Goal: Find specific page/section: Find specific page/section

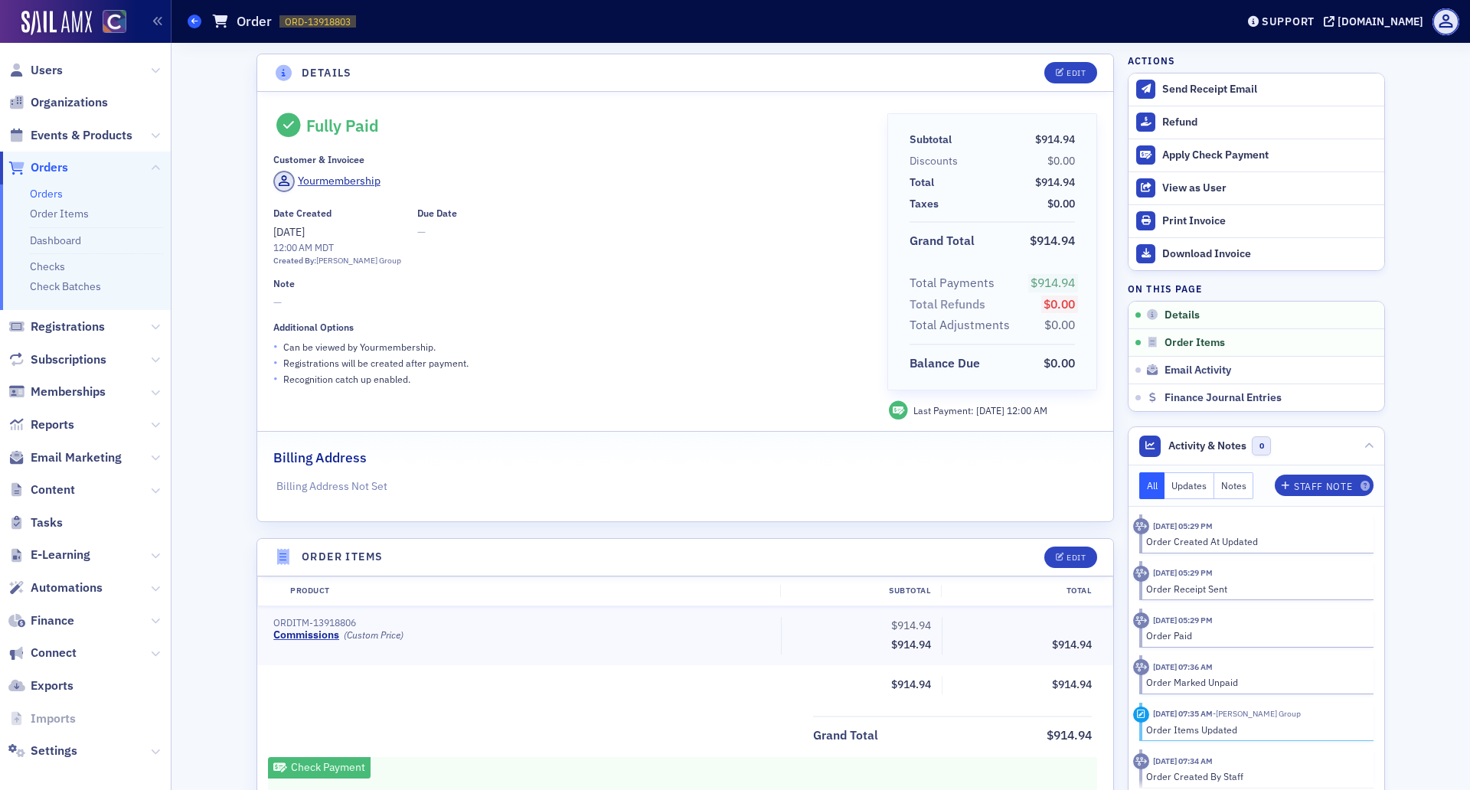
click at [193, 17] on span at bounding box center [195, 22] width 14 height 14
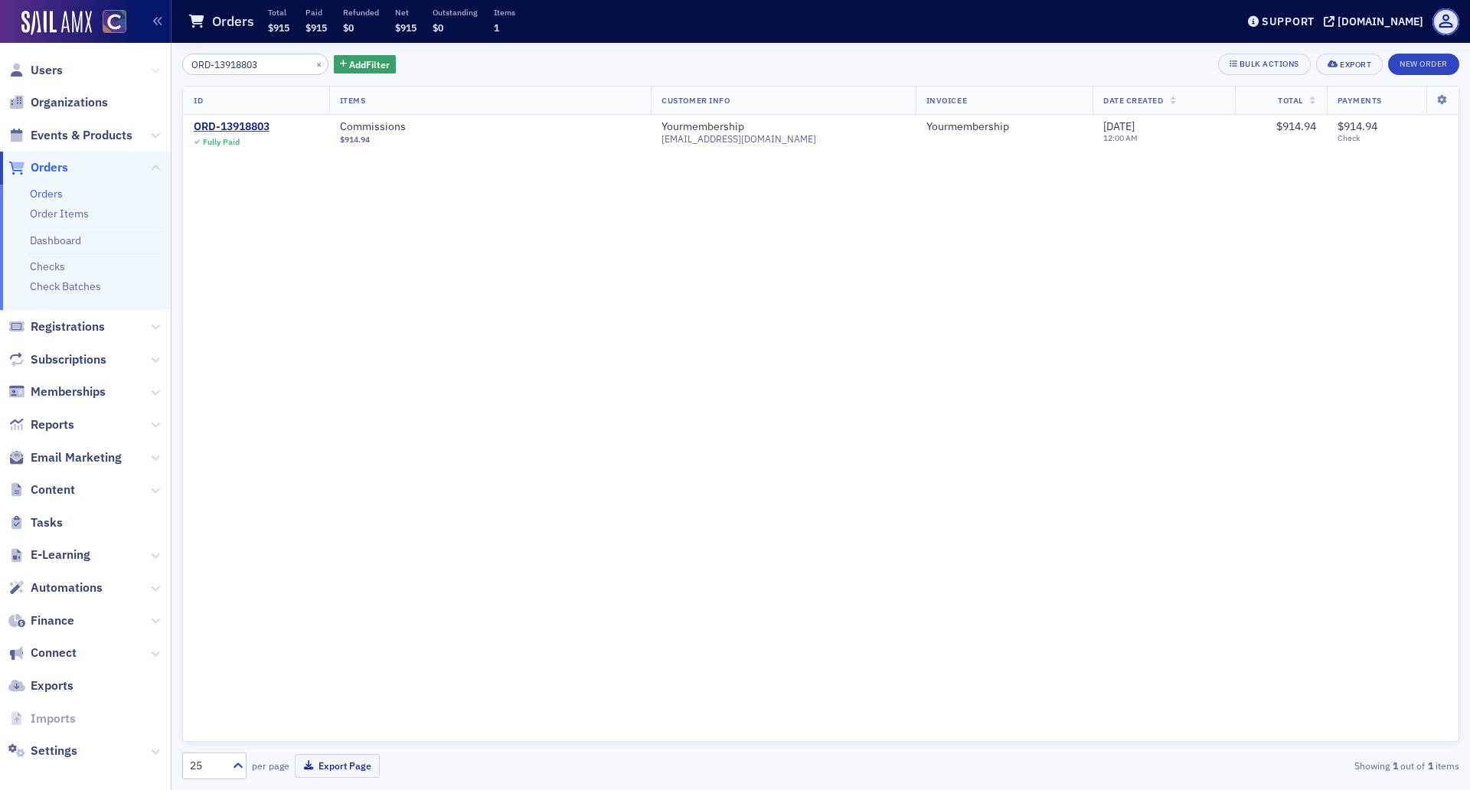
drag, startPoint x: 262, startPoint y: 67, endPoint x: 144, endPoint y: 67, distance: 117.9
click at [144, 67] on div "Users Organizations Events & Products Orders Orders Order Items Dashboard Check…" at bounding box center [735, 395] width 1470 height 790
type input "ORD-13712944"
click at [210, 130] on div "ORD-13712944" at bounding box center [232, 127] width 76 height 14
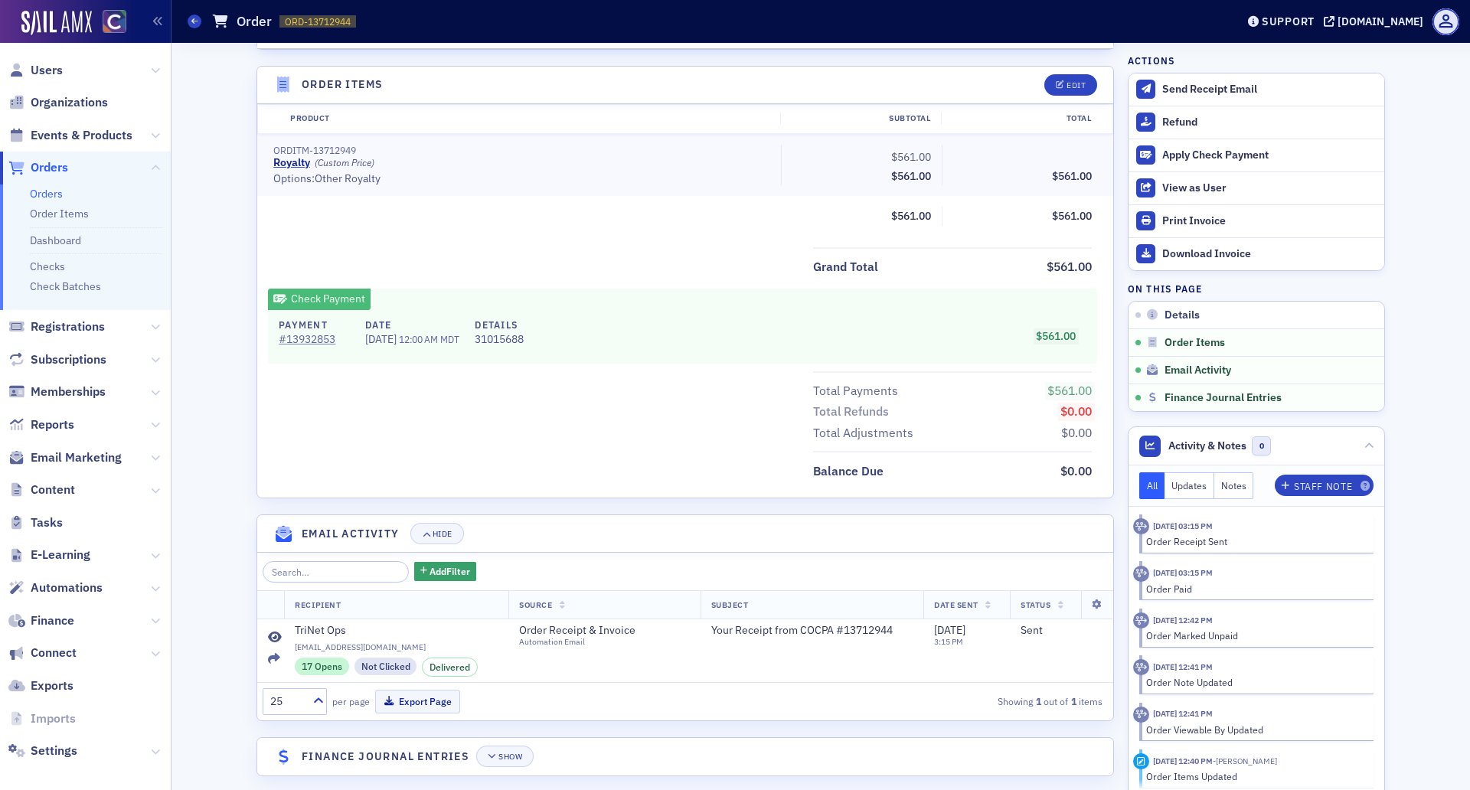
scroll to position [491, 0]
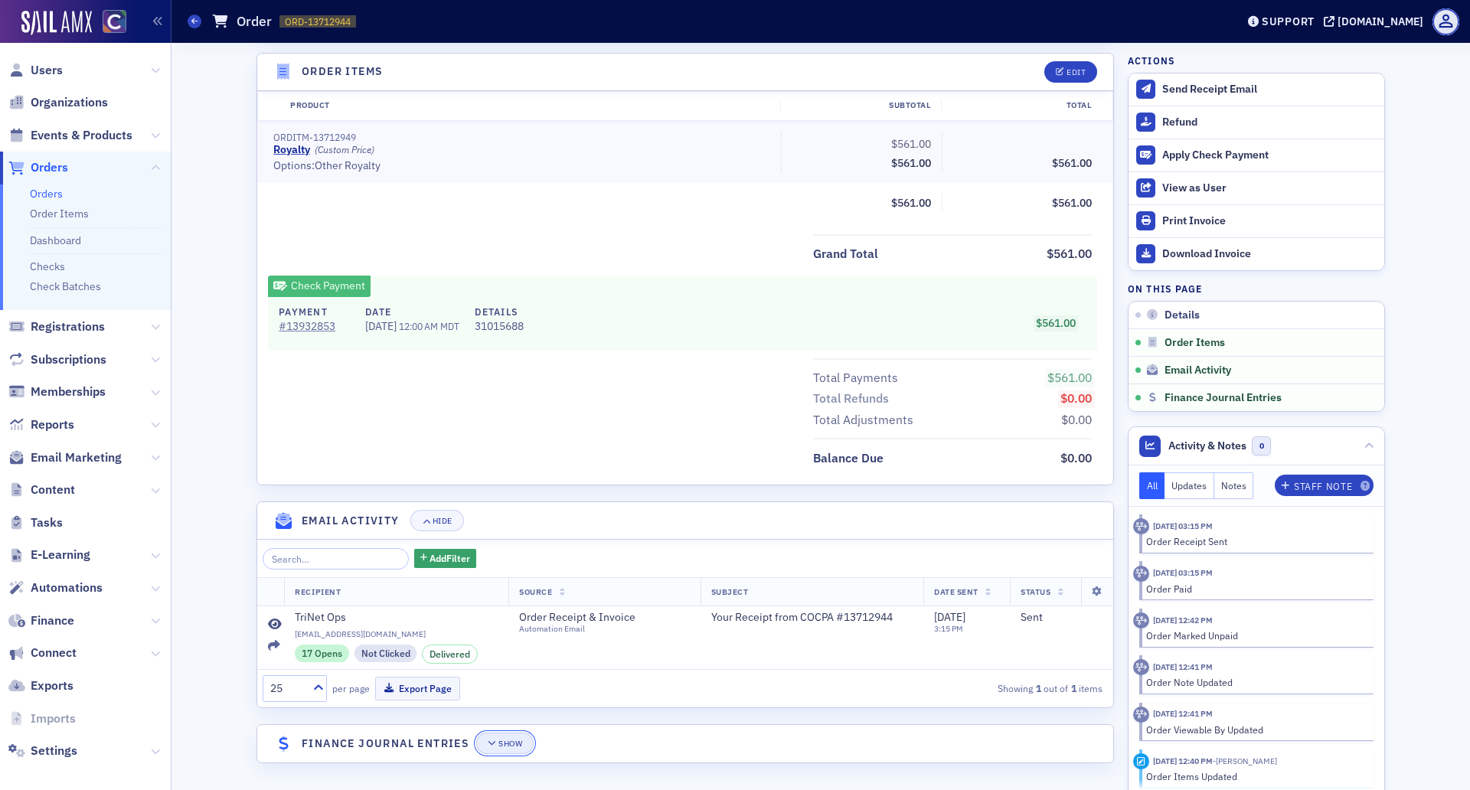
click at [489, 739] on icon "button" at bounding box center [492, 743] width 9 height 8
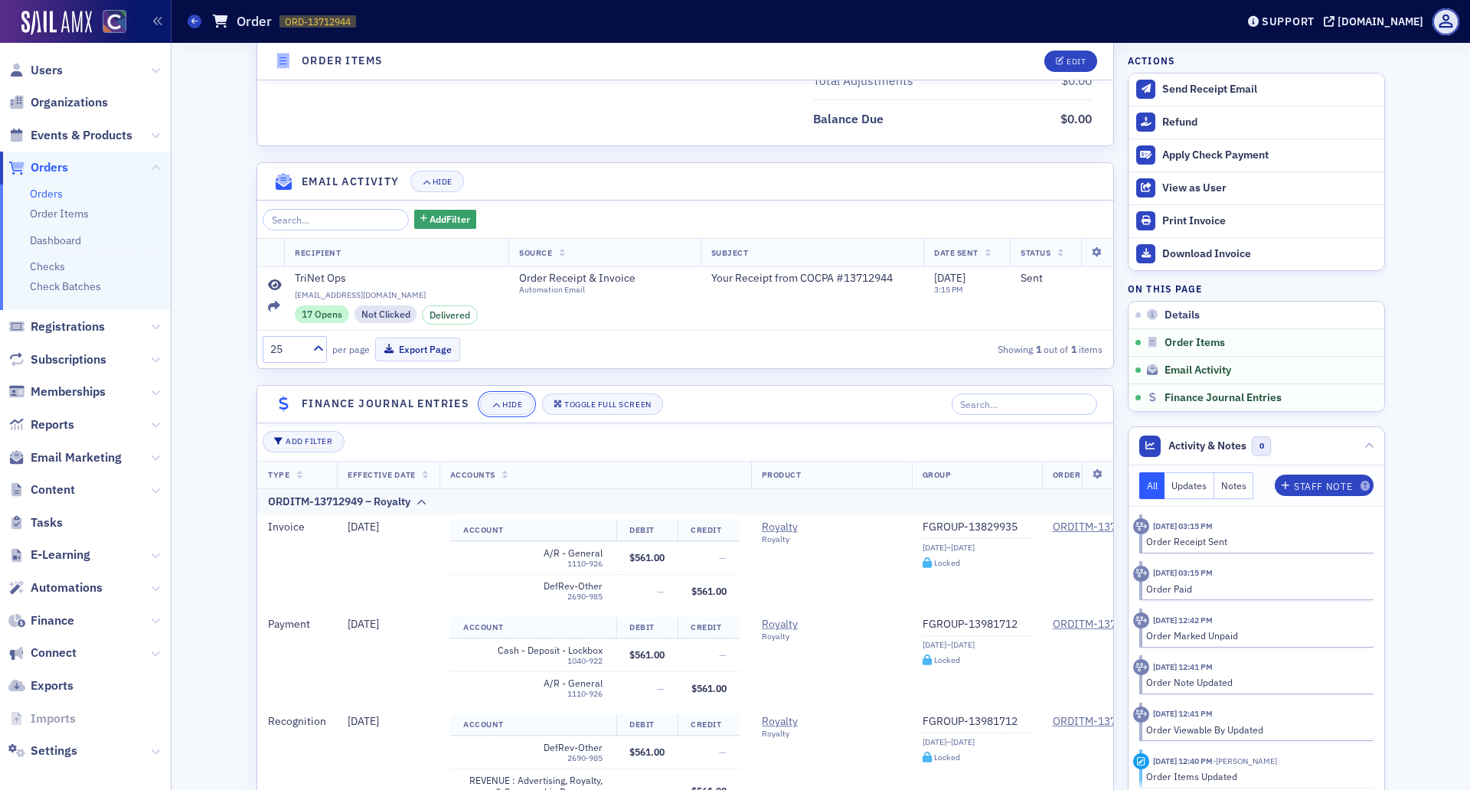
scroll to position [939, 0]
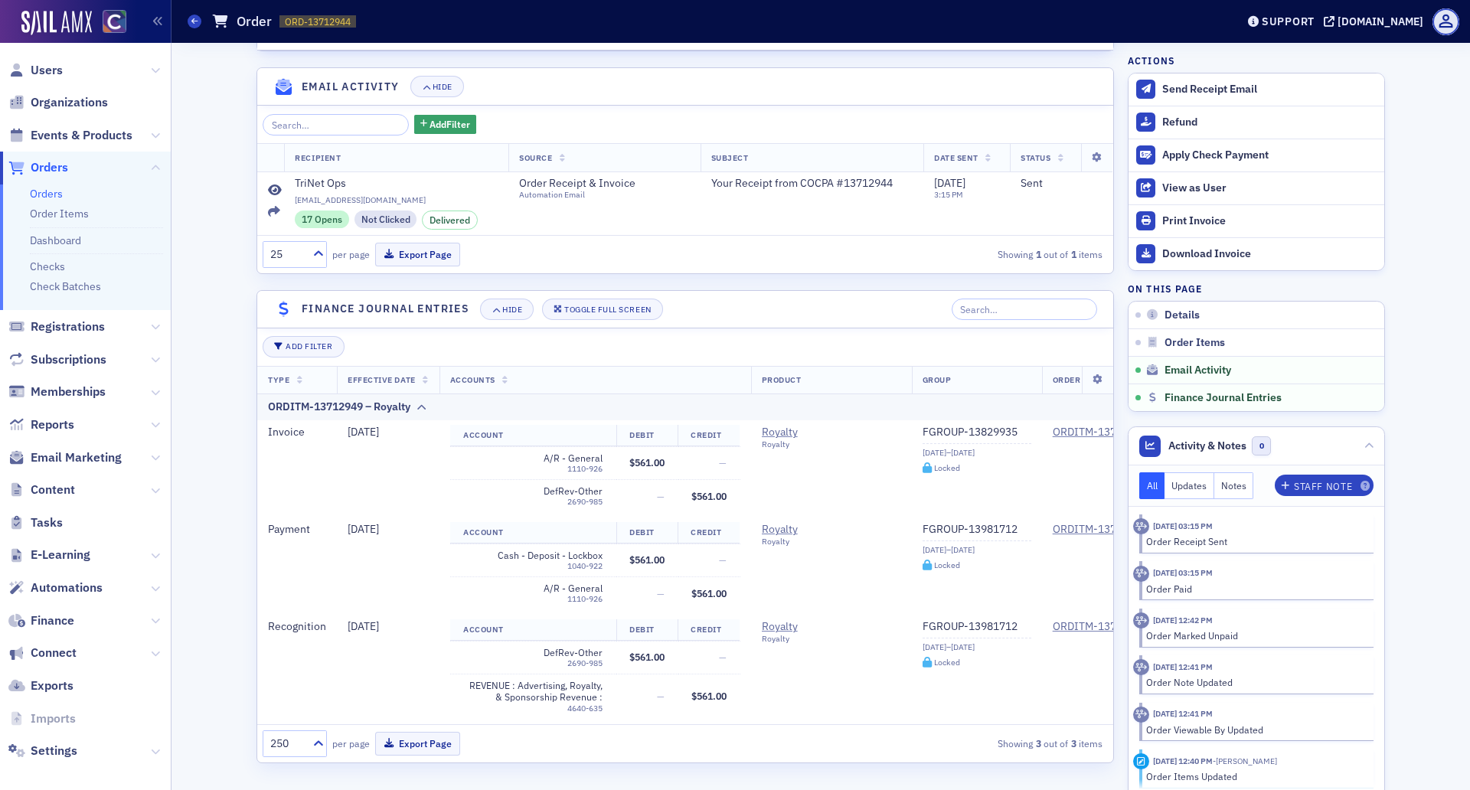
click at [233, 15] on div "Order" at bounding box center [242, 21] width 60 height 18
drag, startPoint x: 196, startPoint y: 23, endPoint x: 210, endPoint y: 39, distance: 21.2
click at [195, 23] on icon at bounding box center [194, 21] width 6 height 7
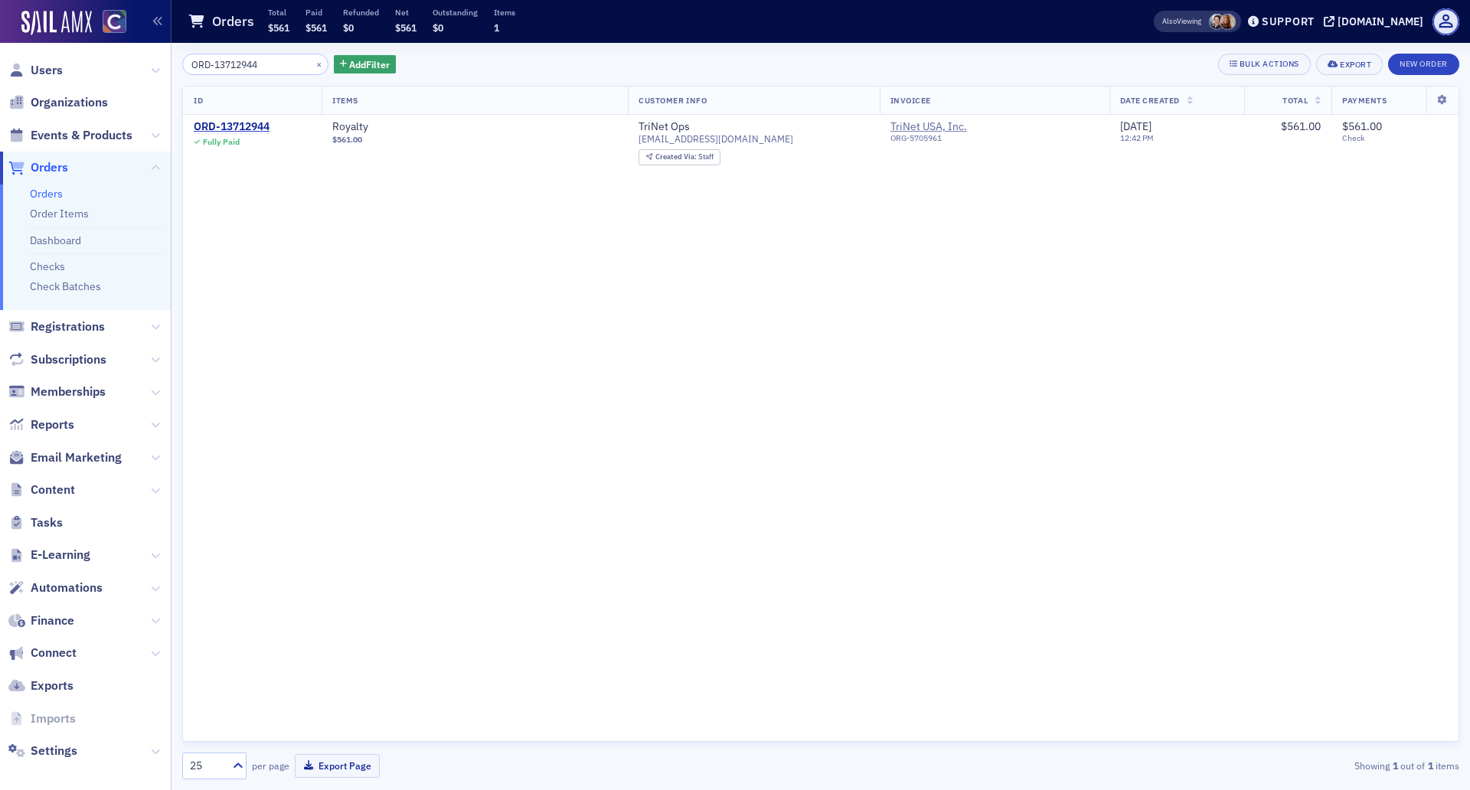
drag, startPoint x: 271, startPoint y: 68, endPoint x: 172, endPoint y: 39, distance: 102.9
click at [172, 39] on main "Orders Total $561 Paid $561 Refunded $0 Net $561 Outstanding $0 Items 1 Also Vi…" at bounding box center [820, 395] width 1298 height 790
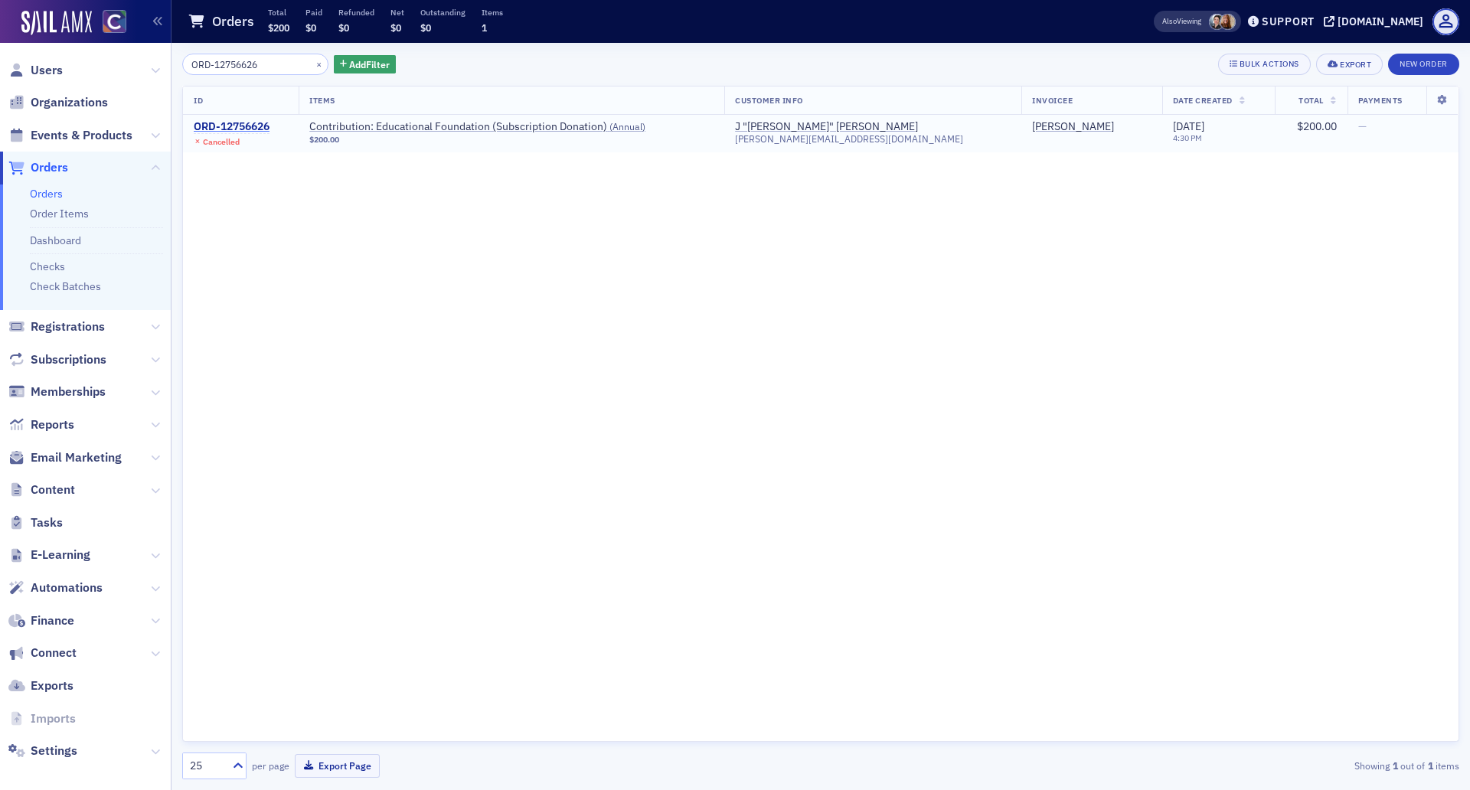
type input "ORD-12756626"
click at [228, 123] on div "ORD-12756626" at bounding box center [232, 127] width 76 height 14
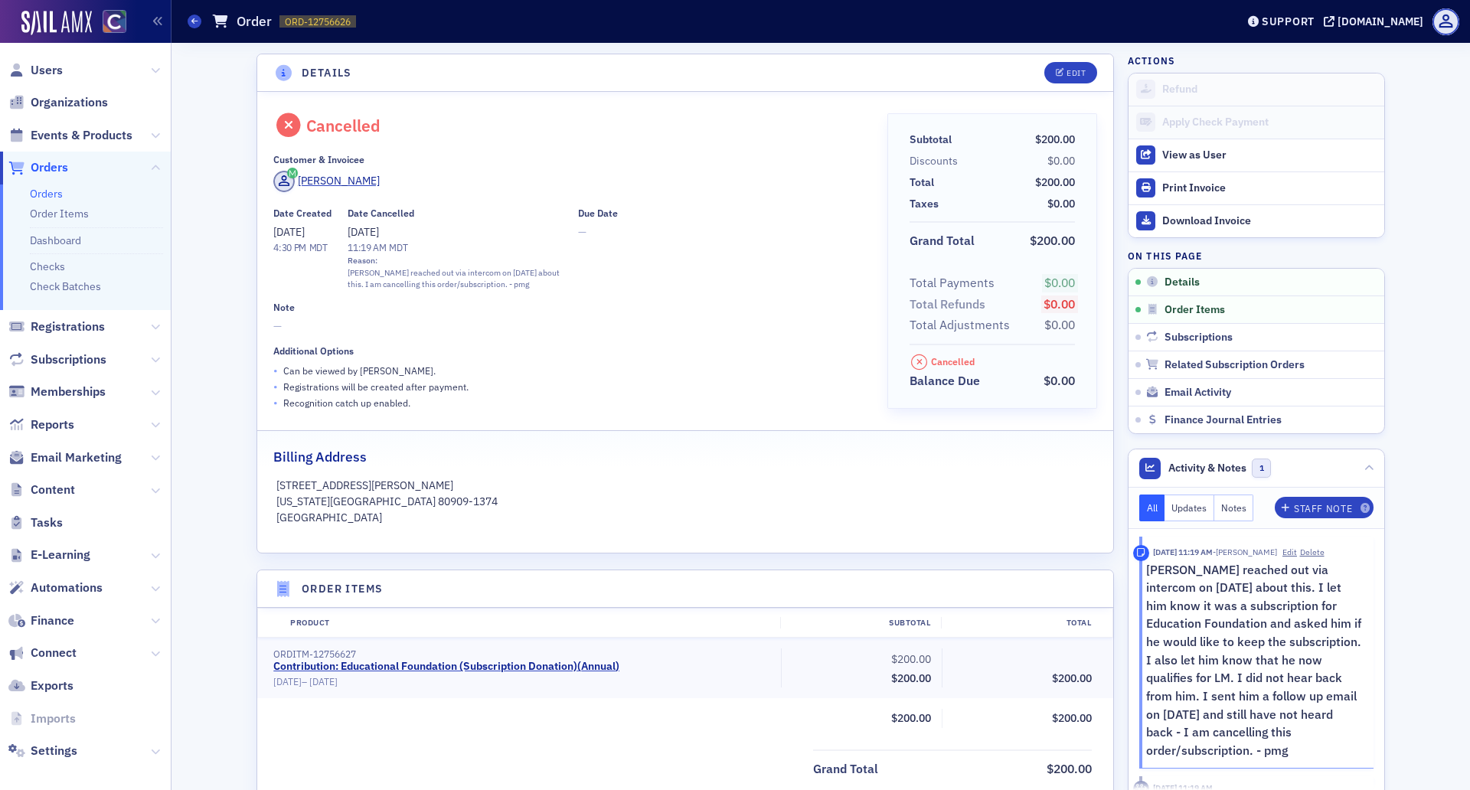
drag, startPoint x: 312, startPoint y: 229, endPoint x: 259, endPoint y: 230, distance: 52.8
click at [273, 230] on span "[DATE]" at bounding box center [288, 232] width 31 height 14
drag, startPoint x: 251, startPoint y: 230, endPoint x: 319, endPoint y: 227, distance: 68.2
click at [319, 227] on div "Cancelled Customer & Invoicee [PERSON_NAME] Date Created [DATE] 4:30 PM MDT Dat…" at bounding box center [685, 322] width 856 height 461
copy span "[DATE]"
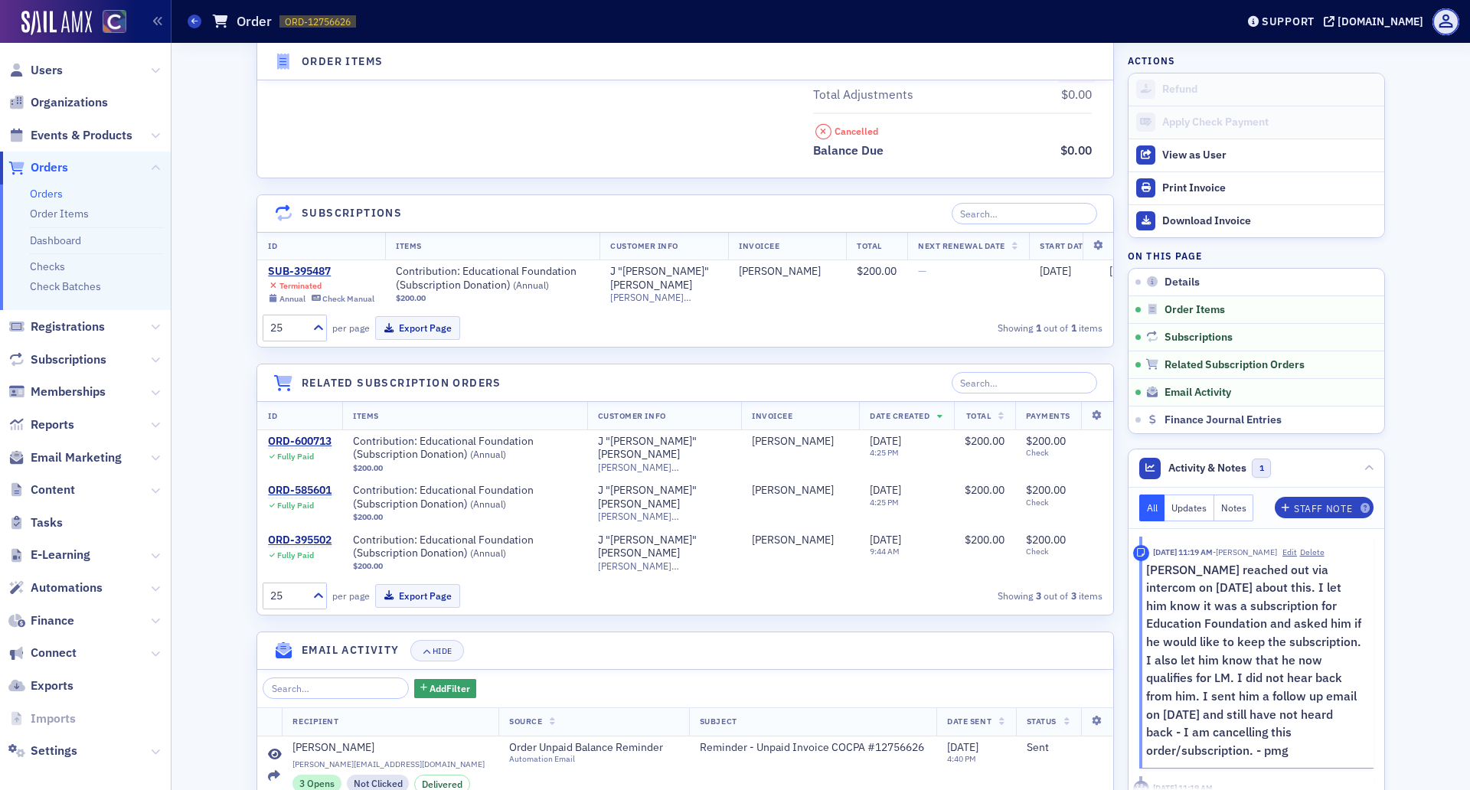
scroll to position [1102, 0]
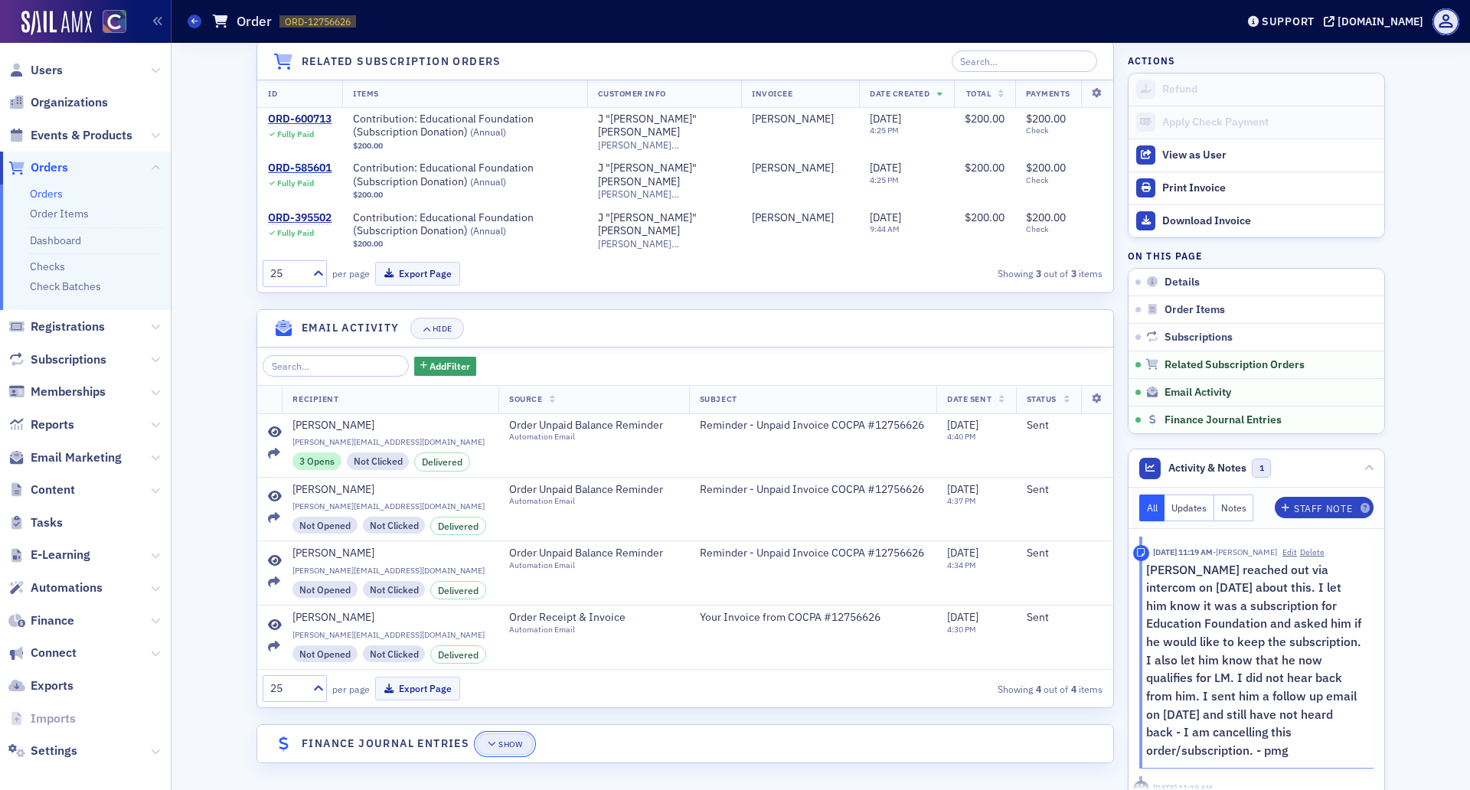
click at [491, 743] on icon "button" at bounding box center [492, 744] width 9 height 8
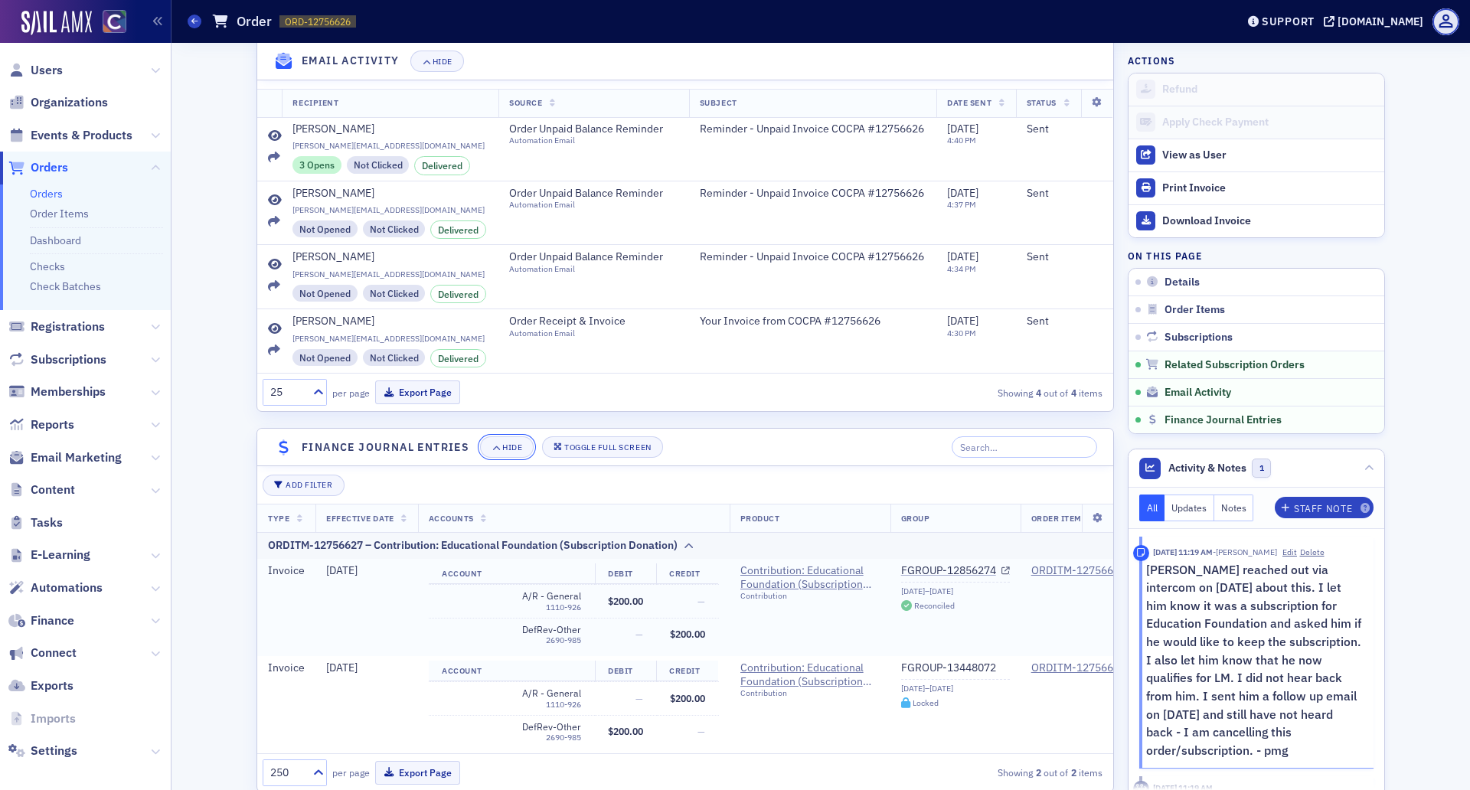
scroll to position [1389, 0]
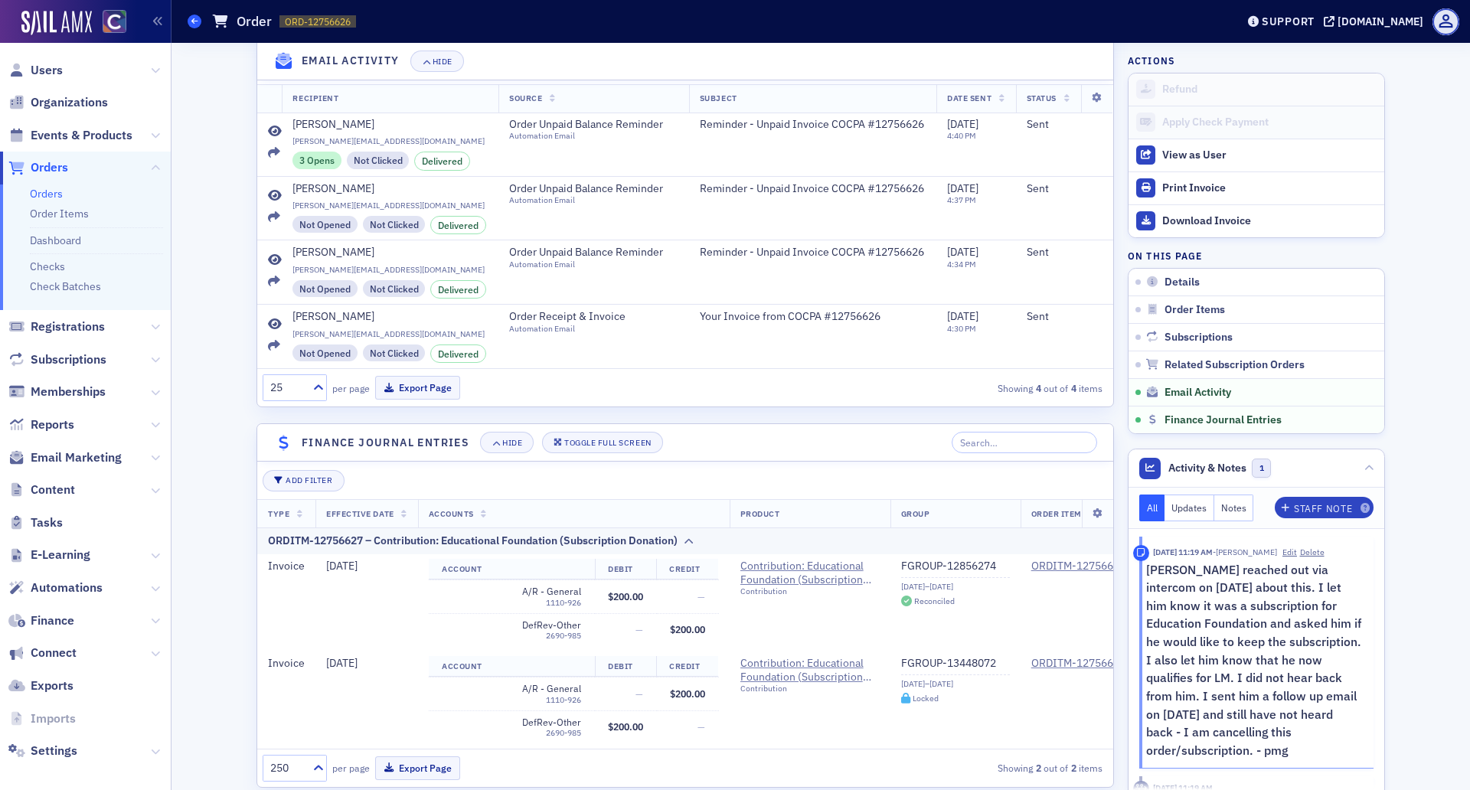
click at [190, 22] on span at bounding box center [195, 22] width 14 height 14
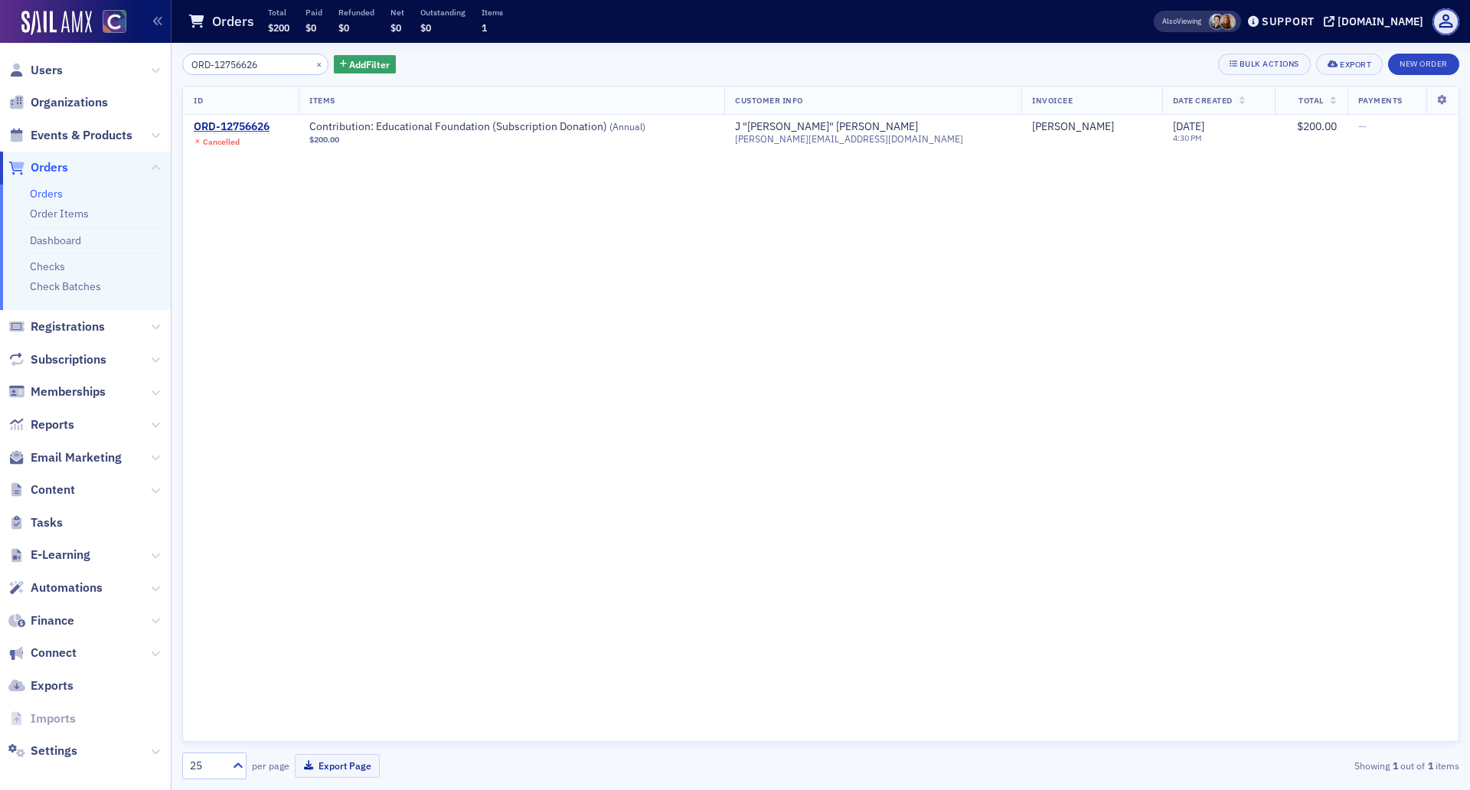
drag, startPoint x: 264, startPoint y: 65, endPoint x: 151, endPoint y: 60, distance: 113.4
click at [151, 60] on div "Users Organizations Events & Products Orders Orders Order Items Dashboard Check…" at bounding box center [735, 395] width 1470 height 790
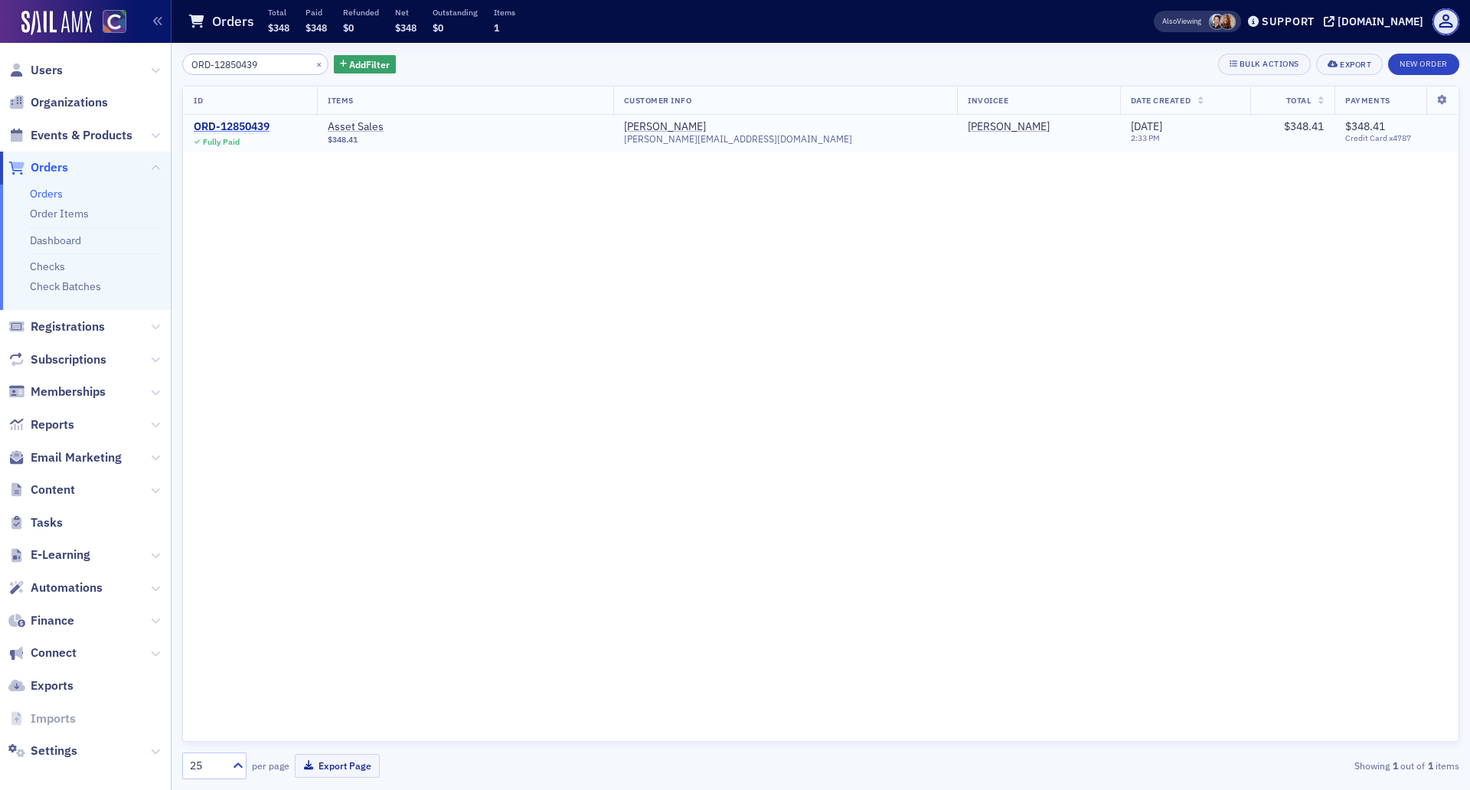
type input "ORD-12850439"
click at [220, 122] on div "ORD-12850439" at bounding box center [232, 127] width 76 height 14
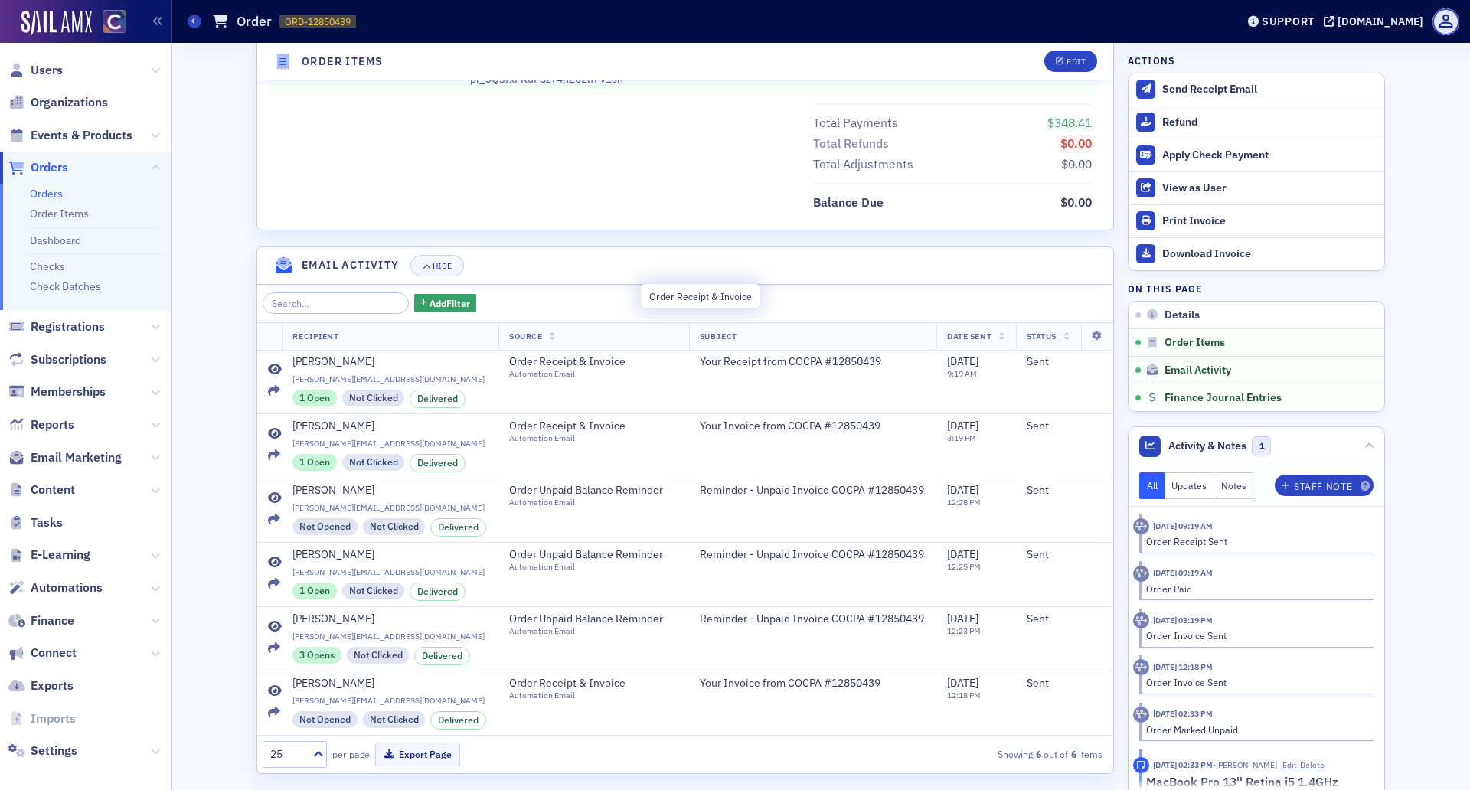
scroll to position [913, 0]
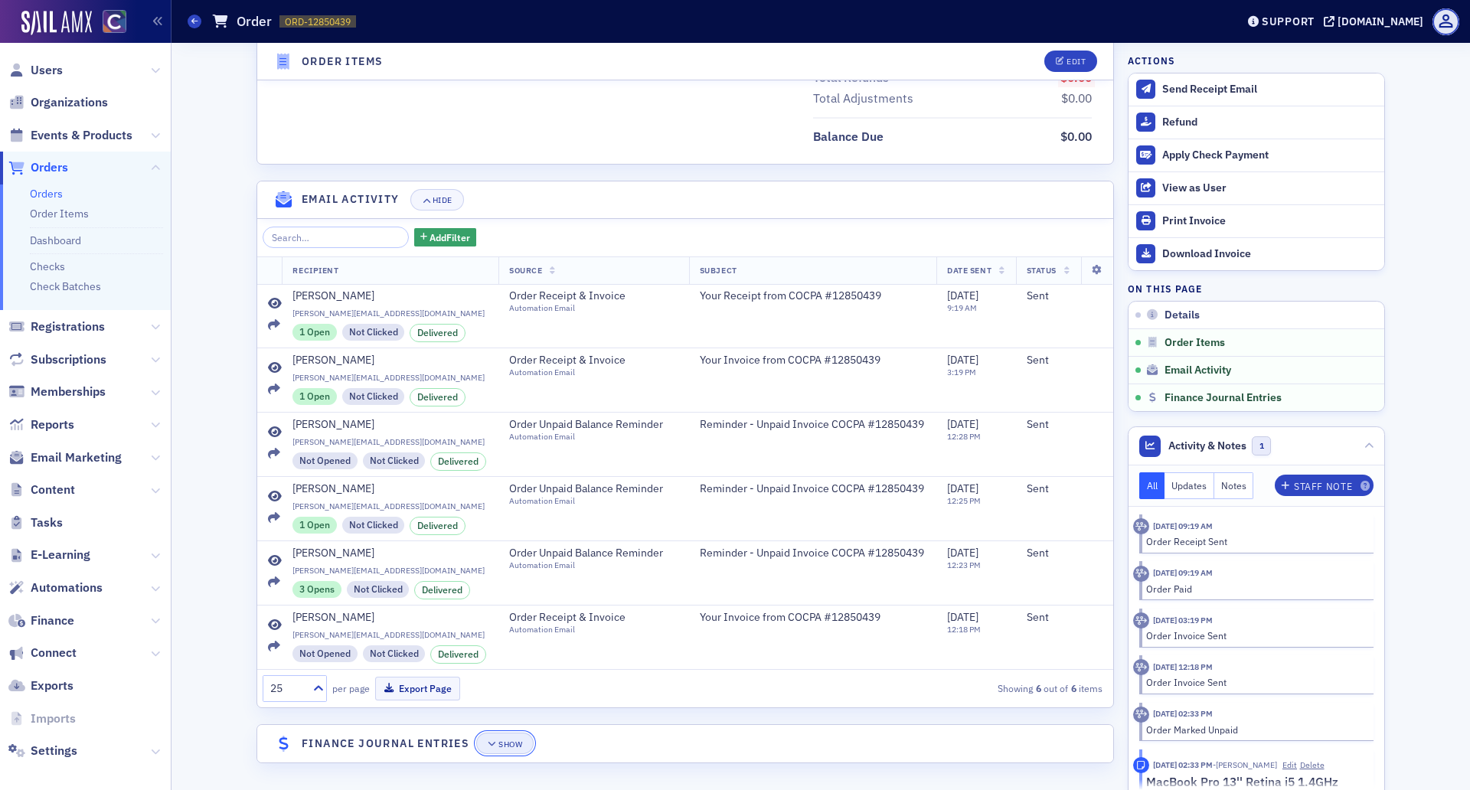
click at [498, 743] on div "Show" at bounding box center [510, 744] width 24 height 8
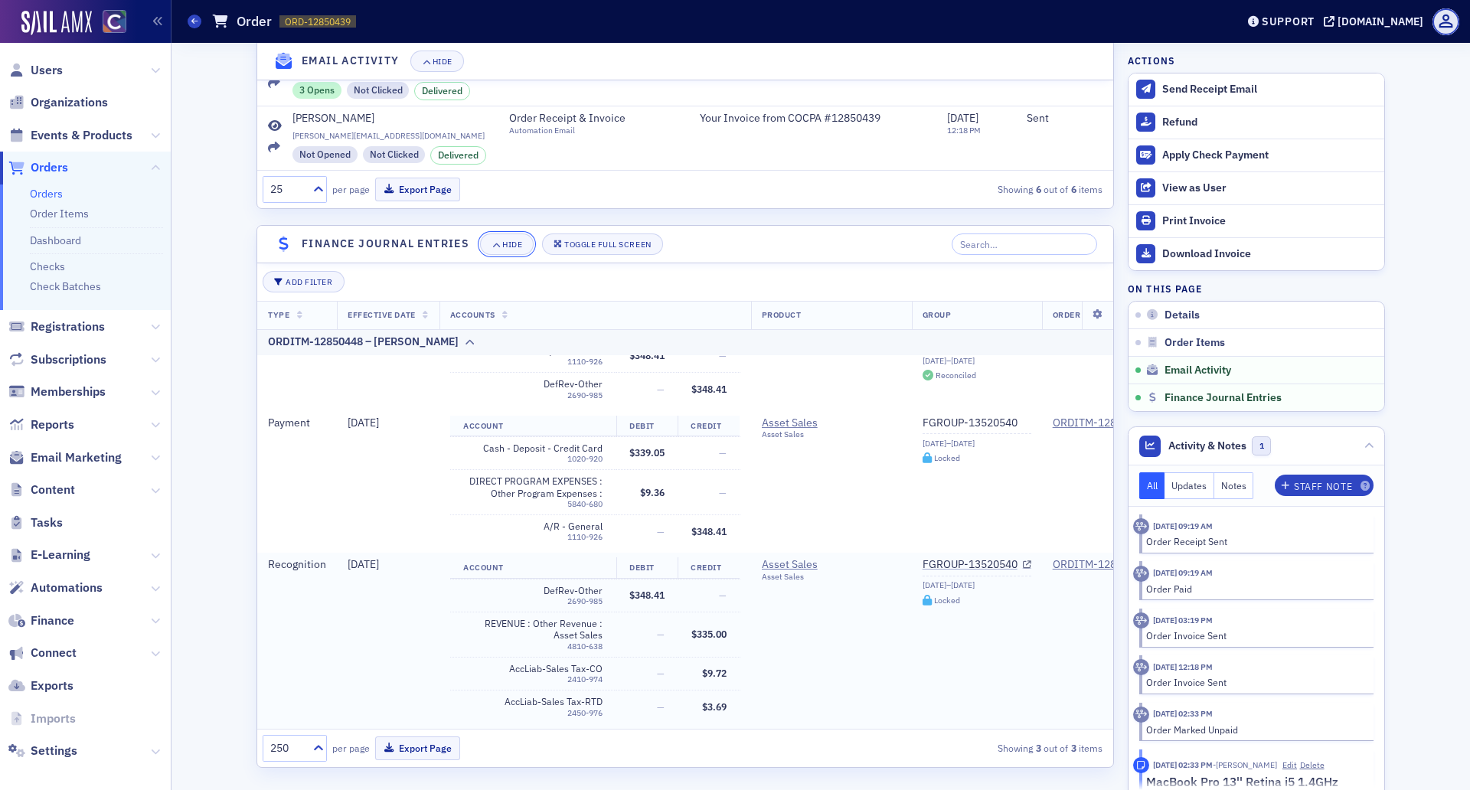
scroll to position [1417, 0]
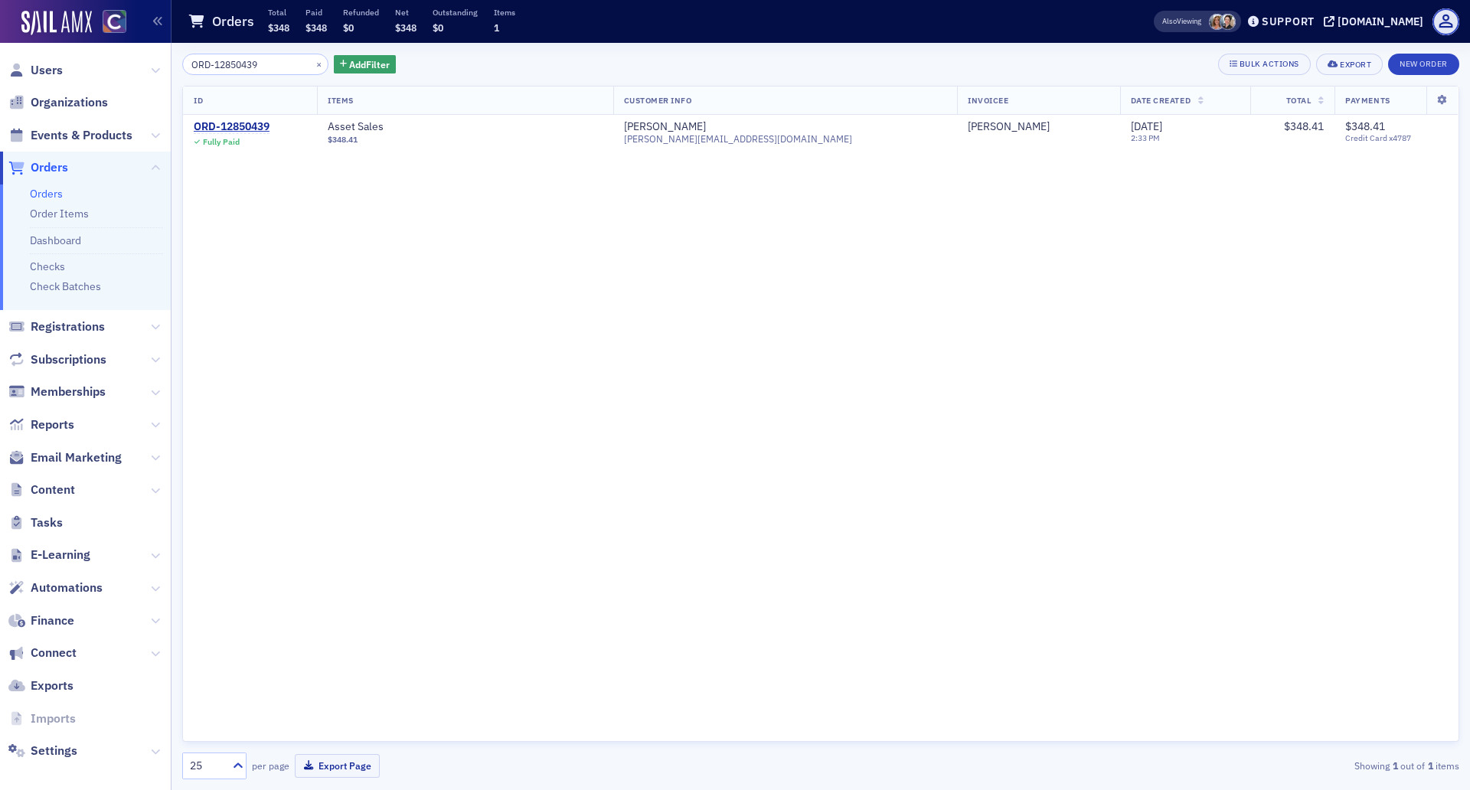
drag, startPoint x: 263, startPoint y: 64, endPoint x: 152, endPoint y: 54, distance: 112.1
click at [167, 62] on div "Users Organizations Events & Products Orders Orders Order Items Dashboard Check…" at bounding box center [735, 395] width 1470 height 790
type input "ORD-12850449"
click at [235, 125] on div "ORD-12850449" at bounding box center [232, 127] width 76 height 14
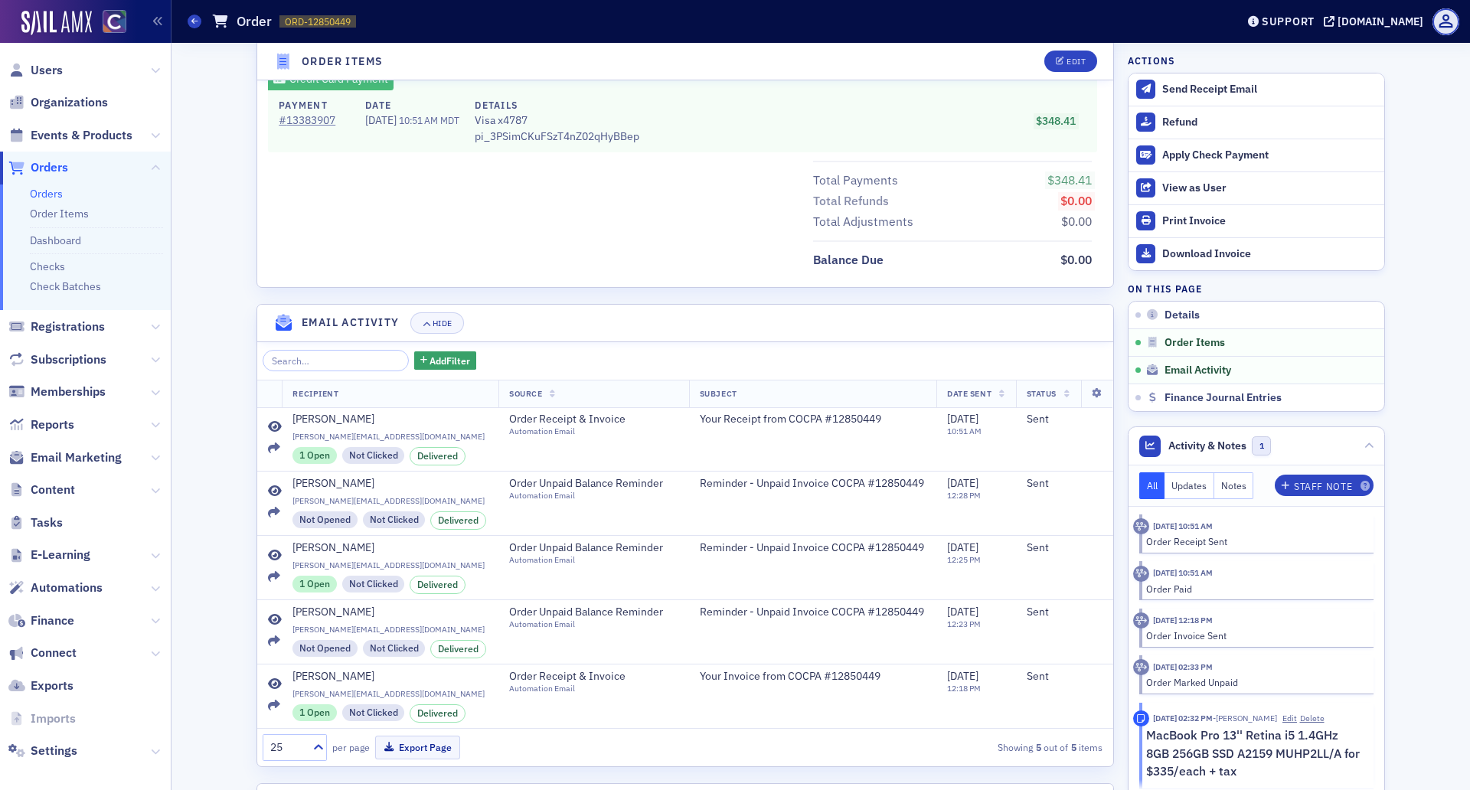
scroll to position [849, 0]
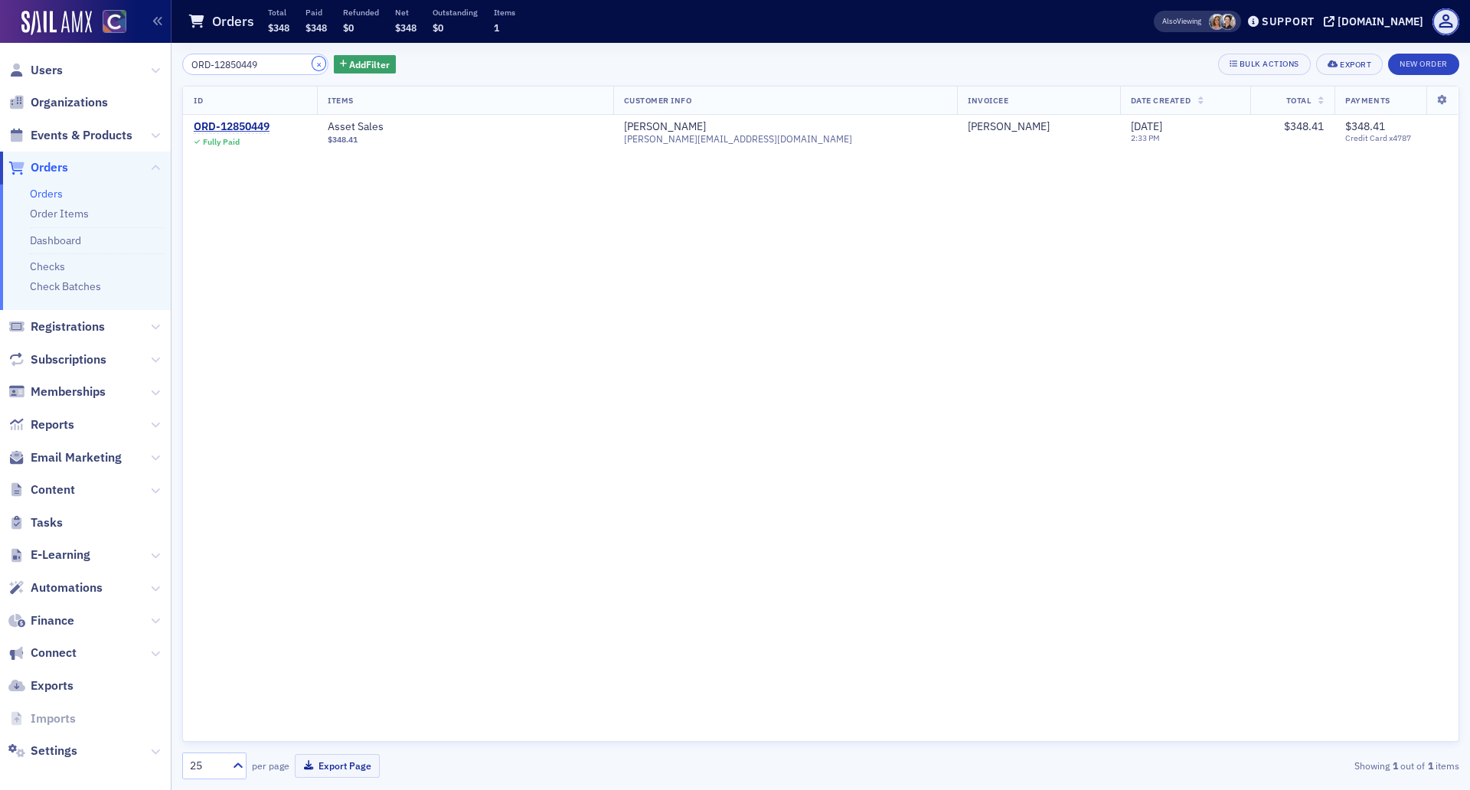
click at [312, 61] on button "×" at bounding box center [319, 64] width 14 height 14
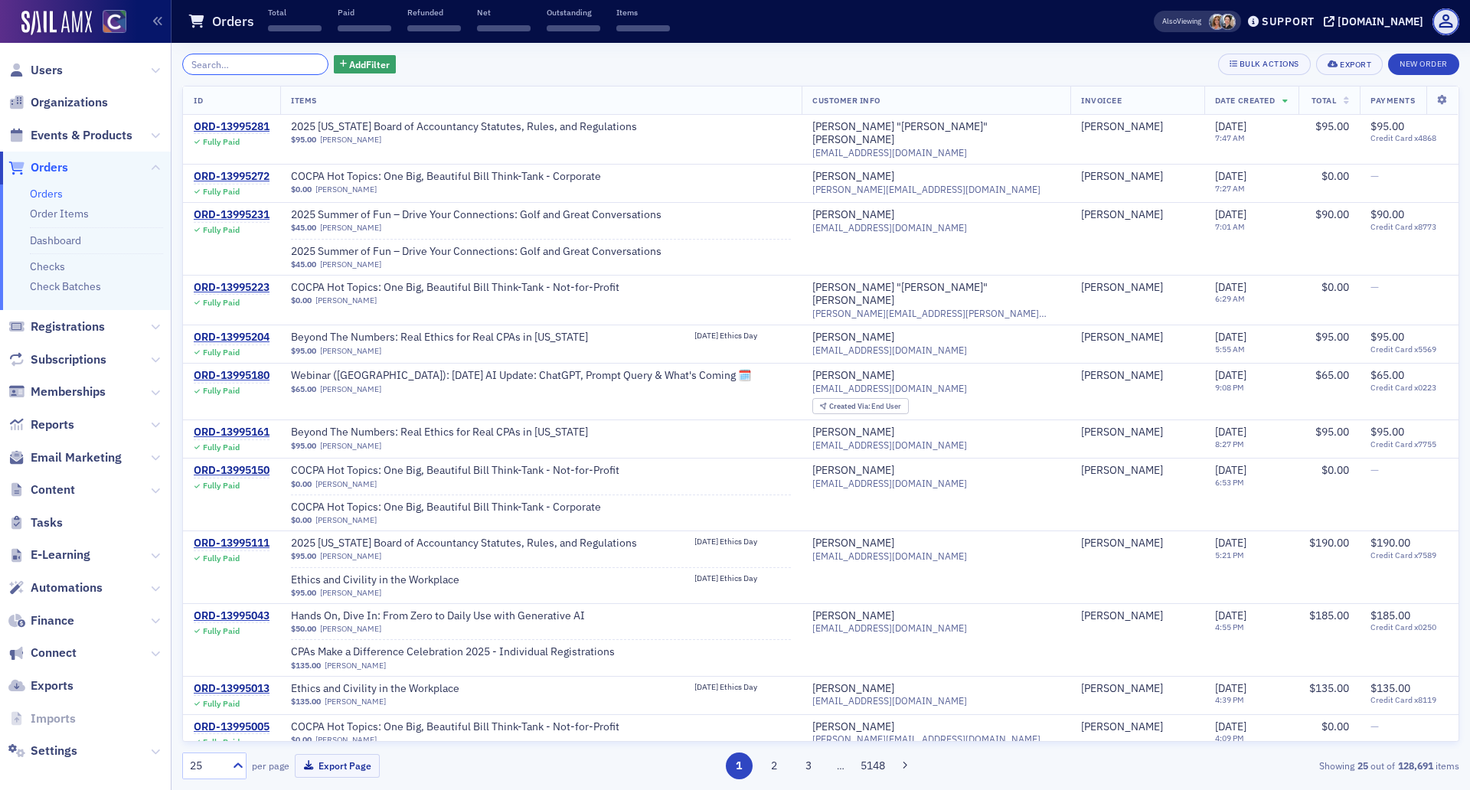
click at [256, 65] on input "search" at bounding box center [255, 64] width 146 height 21
paste input "ORD-13014200"
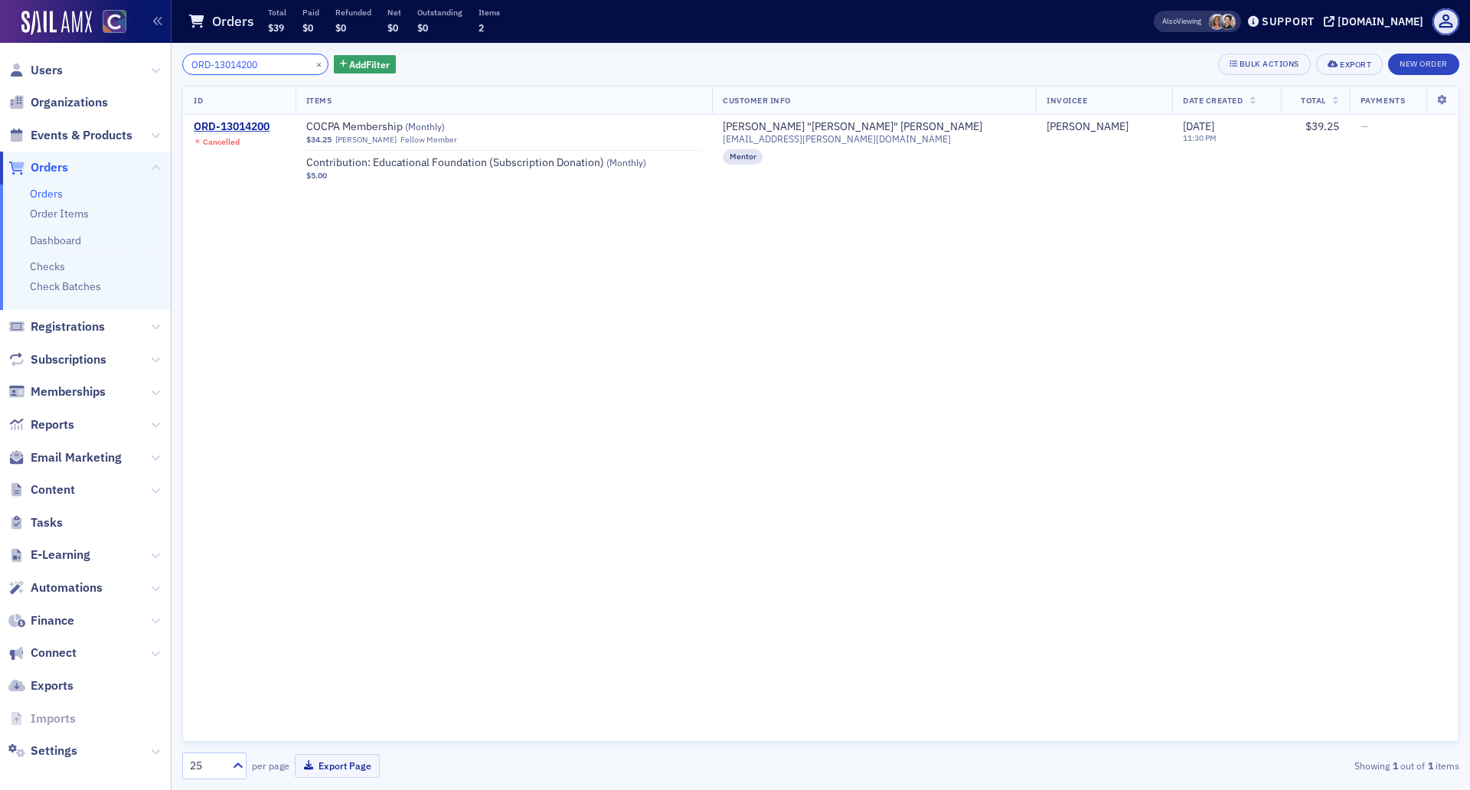
type input "ORD-13014200"
drag, startPoint x: 269, startPoint y: 61, endPoint x: 171, endPoint y: 64, distance: 97.3
click at [172, 64] on div "ORD-13014200 × Add Filter Bulk Actions Export New Order ID Items Customer Info …" at bounding box center [820, 416] width 1298 height 747
paste input "2850439"
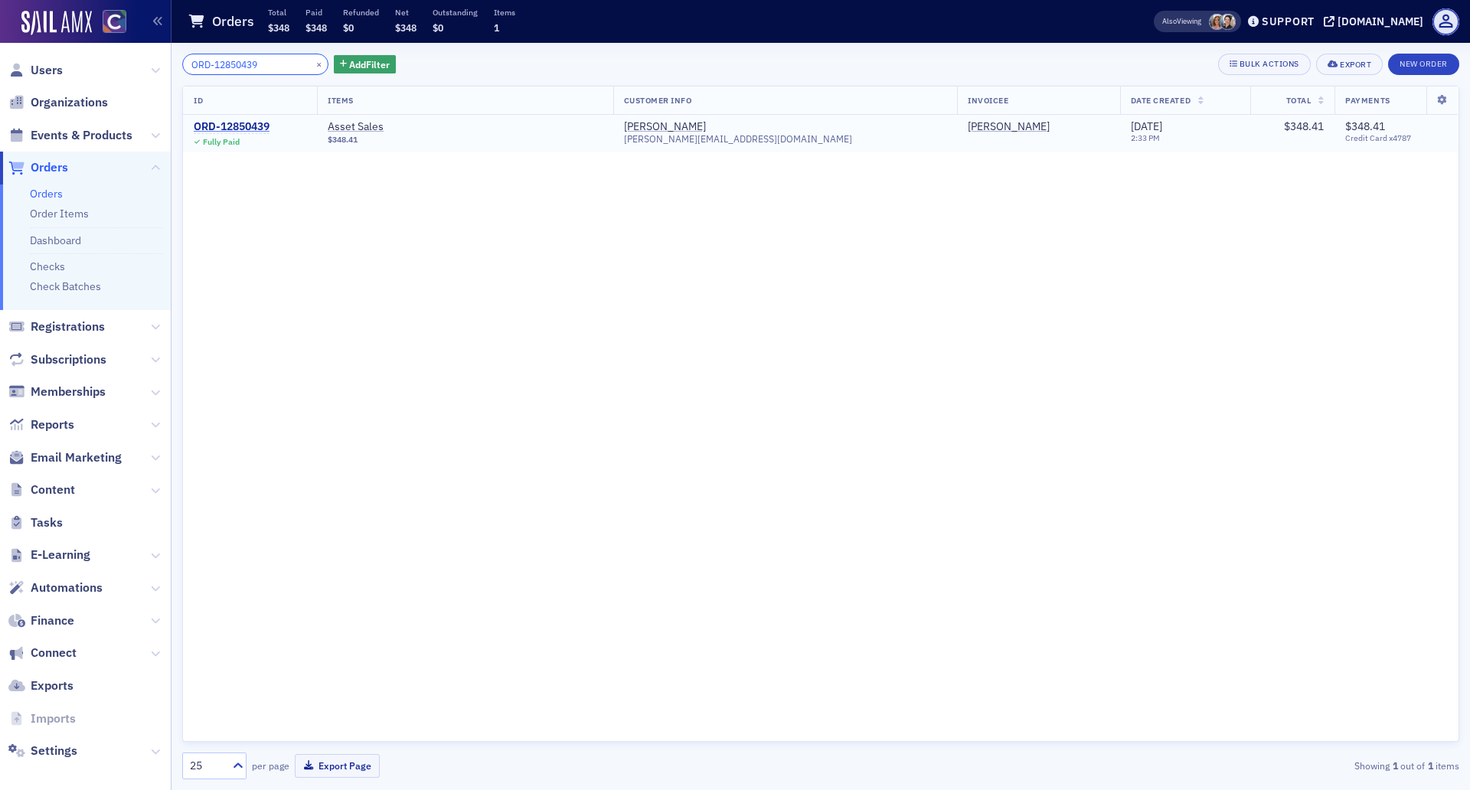
type input "ORD-12850439"
click at [248, 129] on div "ORD-12850439" at bounding box center [232, 127] width 76 height 14
